Goal: Information Seeking & Learning: Learn about a topic

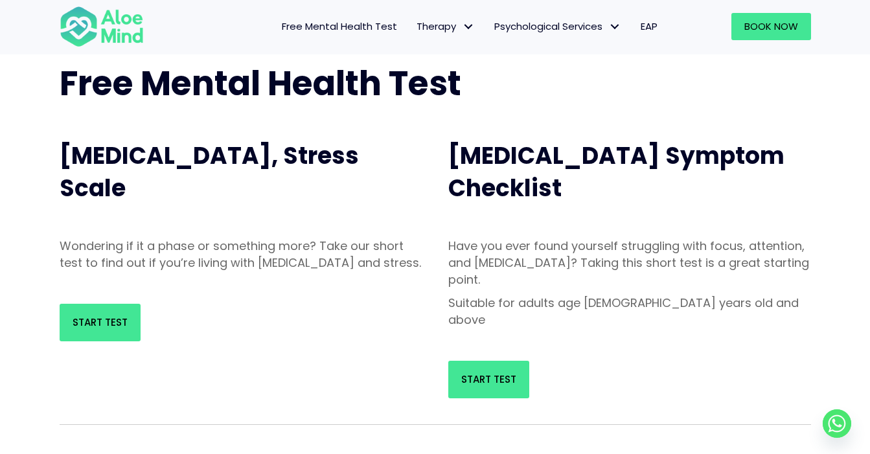
scroll to position [78, 0]
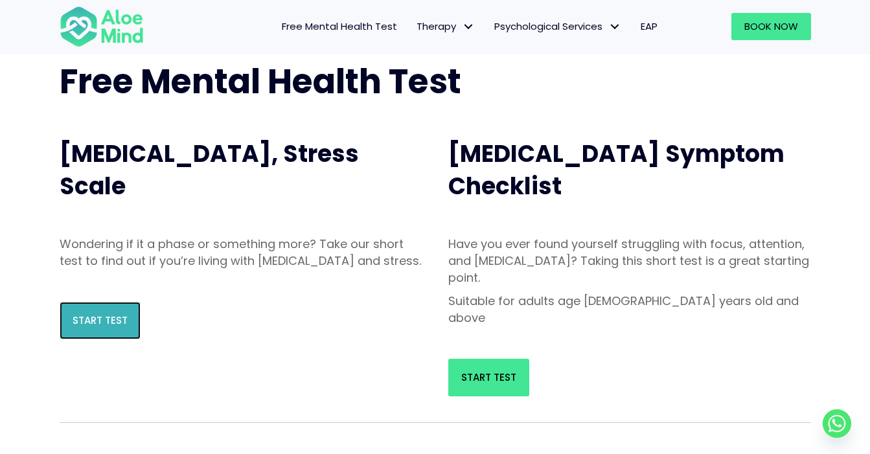
click at [115, 327] on span "Start Test" at bounding box center [100, 321] width 55 height 14
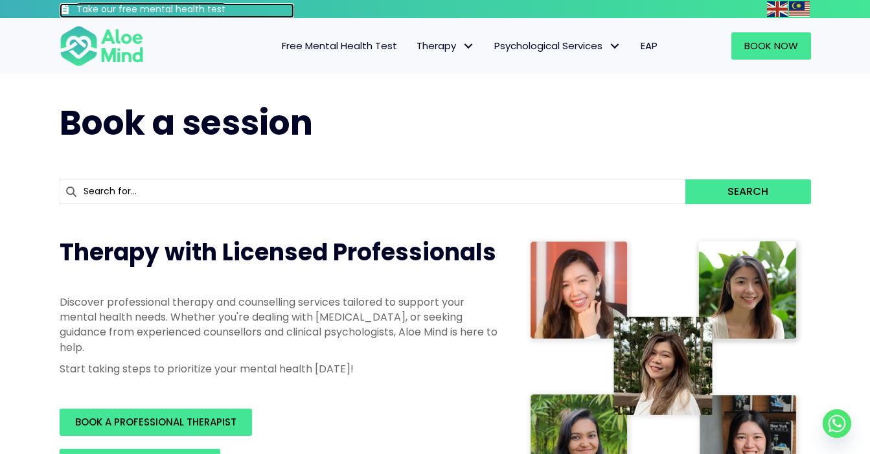
click at [190, 11] on h3 "Take our free mental health test" at bounding box center [185, 9] width 218 height 13
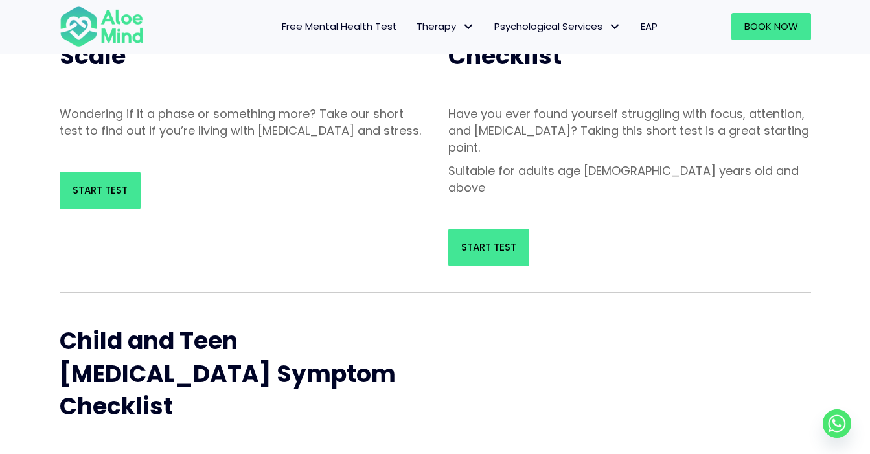
scroll to position [159, 0]
